Goal: Navigation & Orientation: Understand site structure

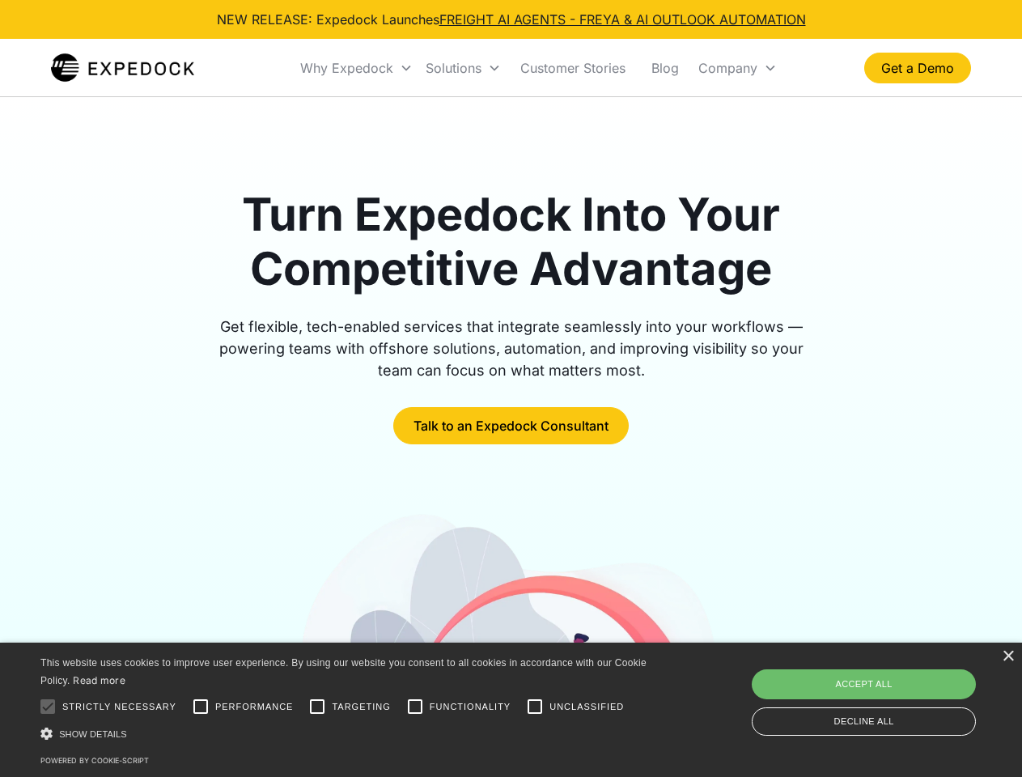
click at [357, 68] on div "Why Expedock" at bounding box center [346, 68] width 93 height 16
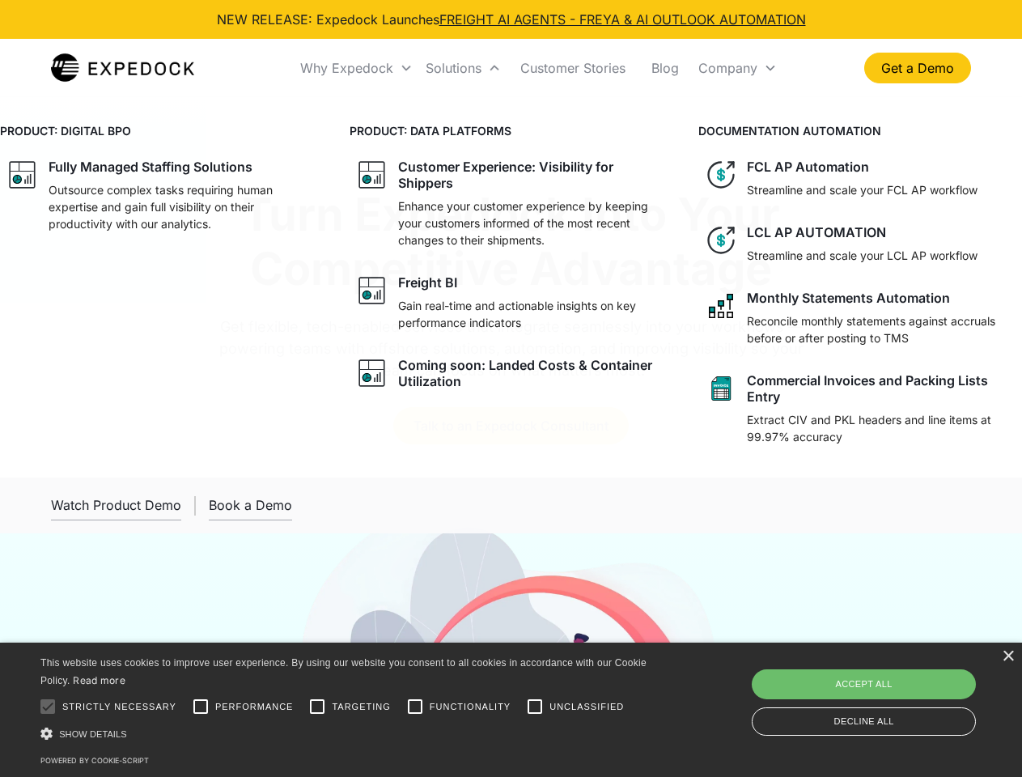
click at [463, 68] on div "Solutions" at bounding box center [454, 68] width 56 height 16
click at [737, 68] on div "Company" at bounding box center [727, 68] width 59 height 16
click at [48, 706] on div at bounding box center [48, 706] width 32 height 32
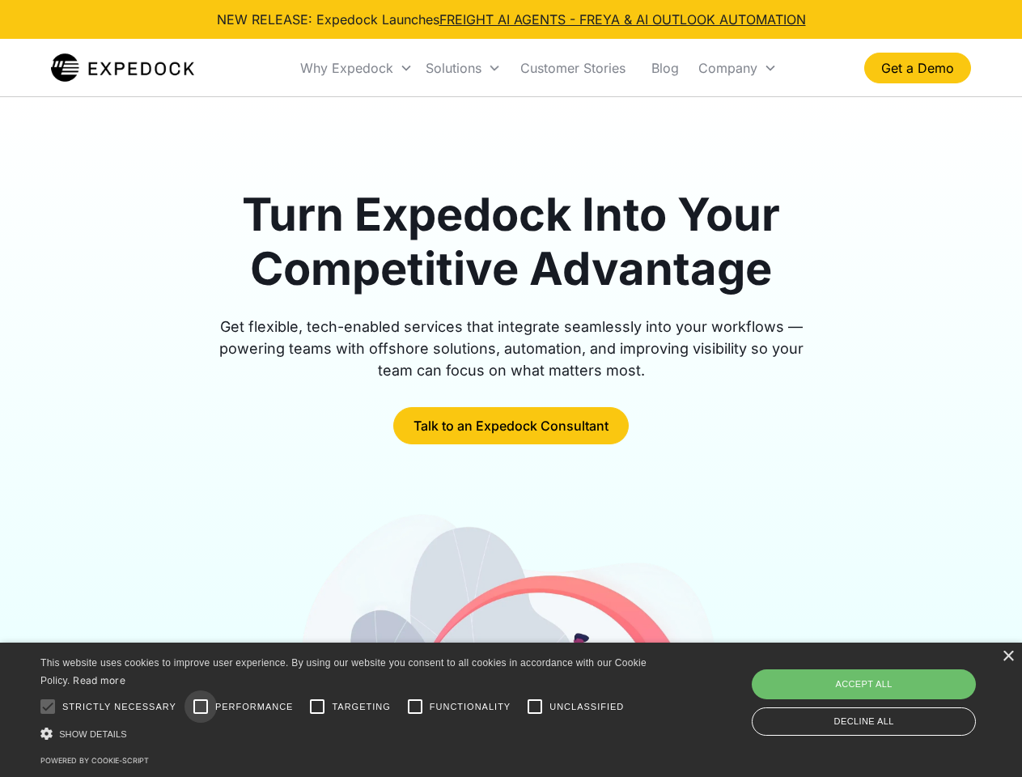
click at [201, 706] on input "Performance" at bounding box center [200, 706] width 32 height 32
checkbox input "true"
click at [317, 706] on input "Targeting" at bounding box center [317, 706] width 32 height 32
checkbox input "true"
click at [415, 706] on input "Functionality" at bounding box center [415, 706] width 32 height 32
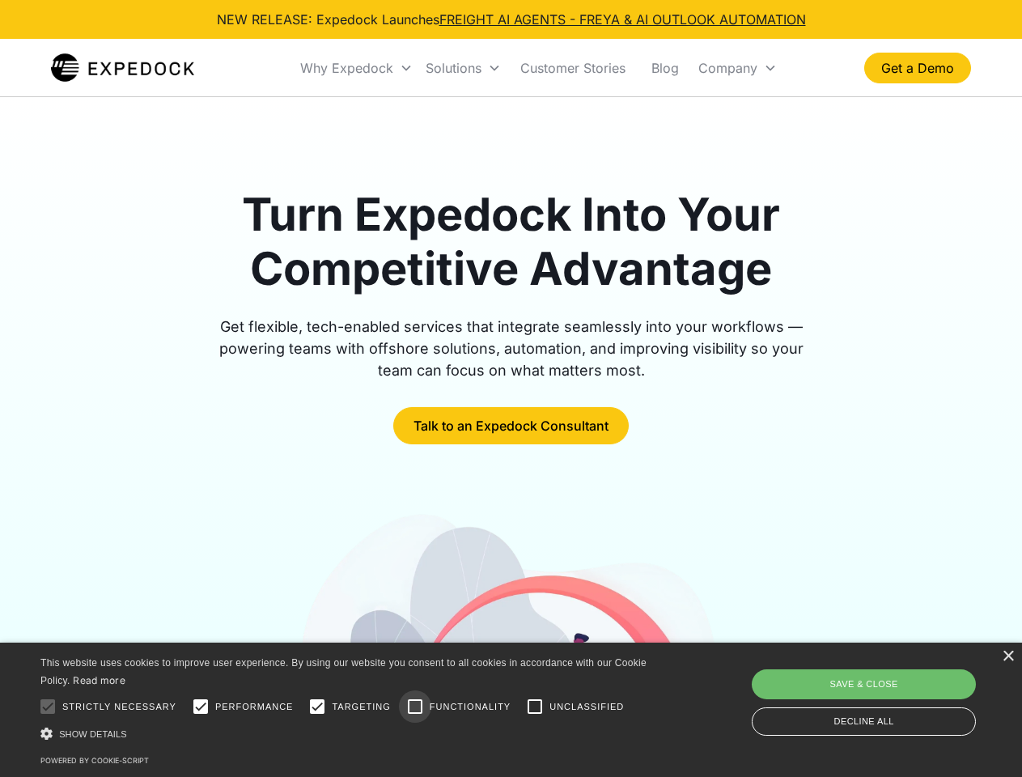
checkbox input "true"
click at [535, 706] on input "Unclassified" at bounding box center [535, 706] width 32 height 32
checkbox input "true"
click at [346, 733] on div "Show details Hide details" at bounding box center [346, 733] width 612 height 17
